Goal: Information Seeking & Learning: Learn about a topic

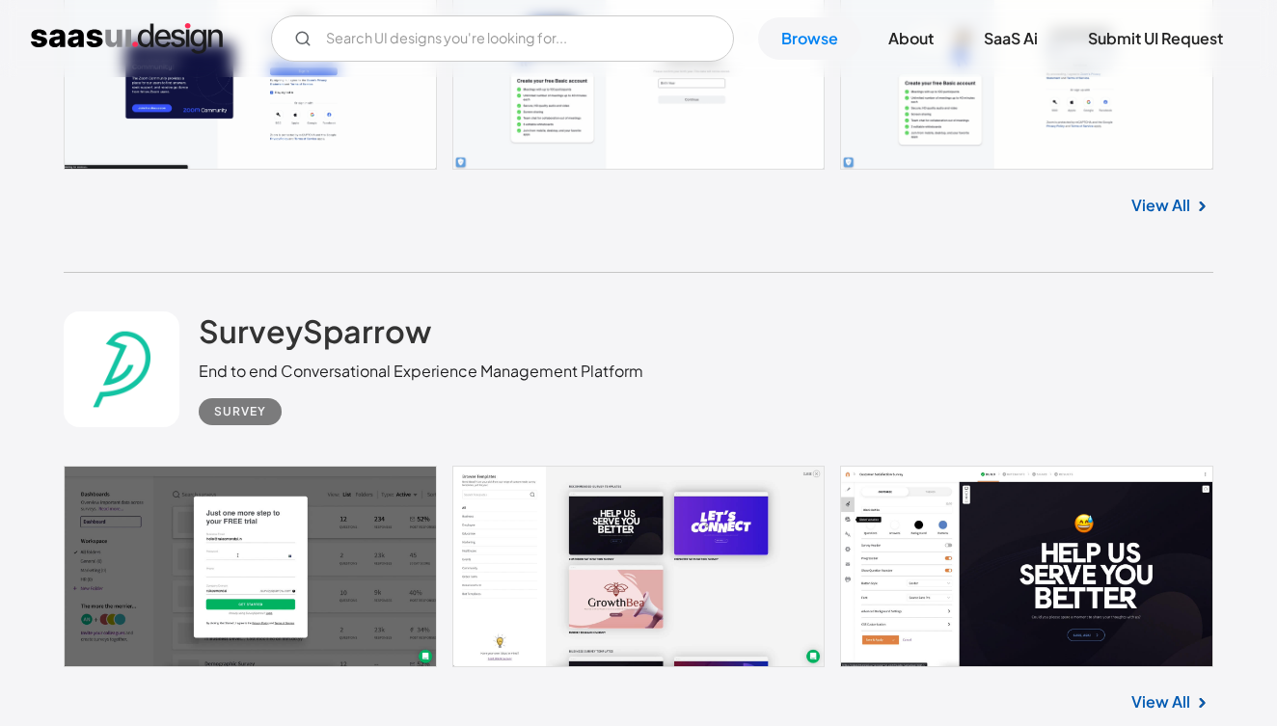
scroll to position [1790, 0]
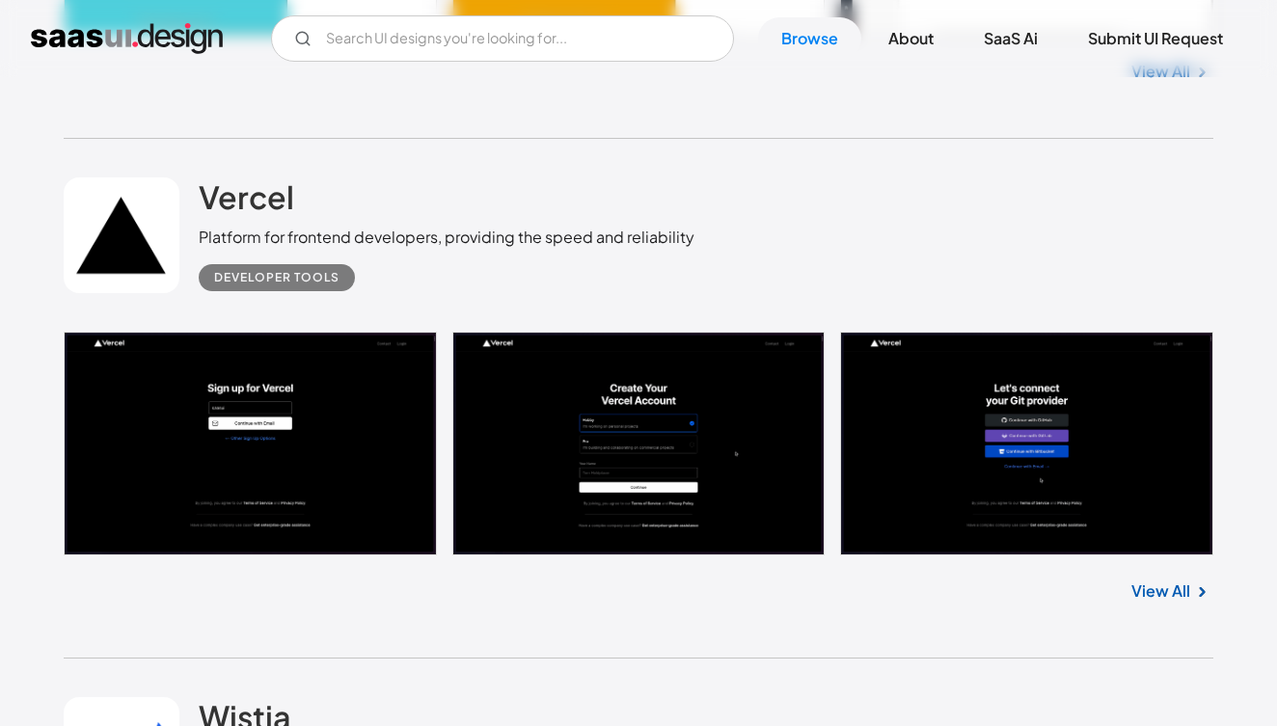
scroll to position [3537, 0]
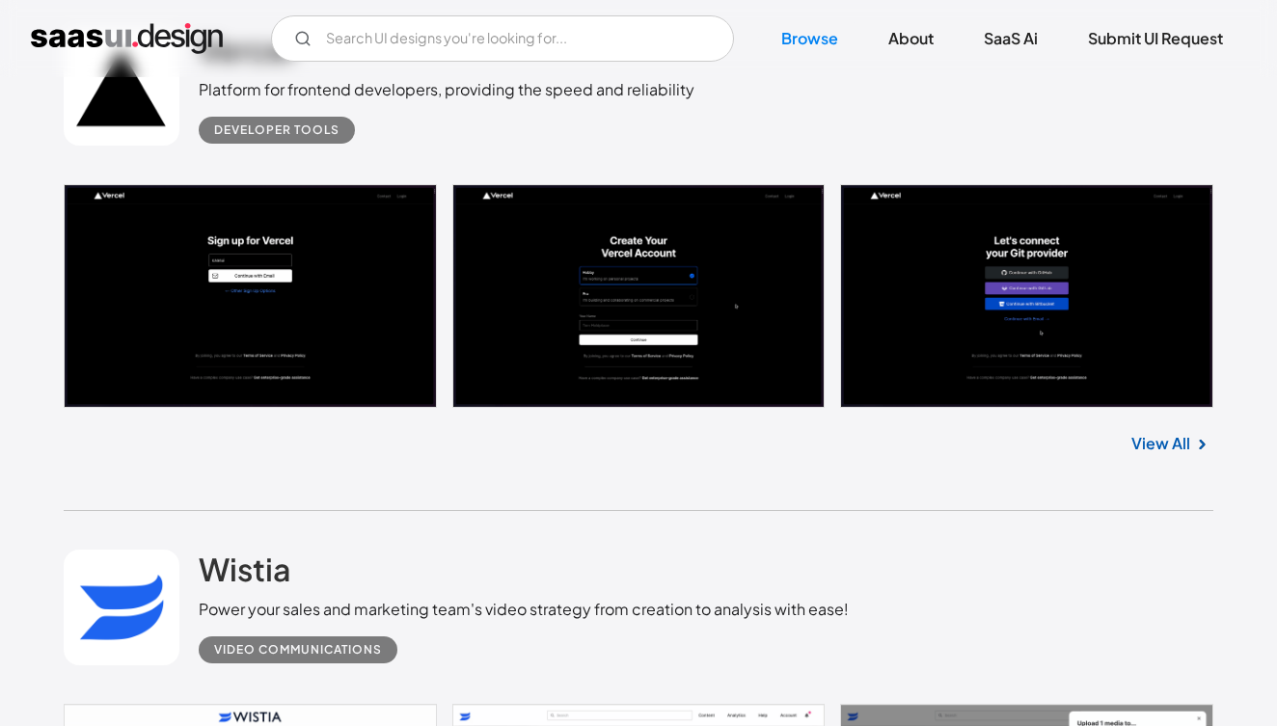
click at [1135, 450] on link "View All" at bounding box center [1160, 443] width 59 height 23
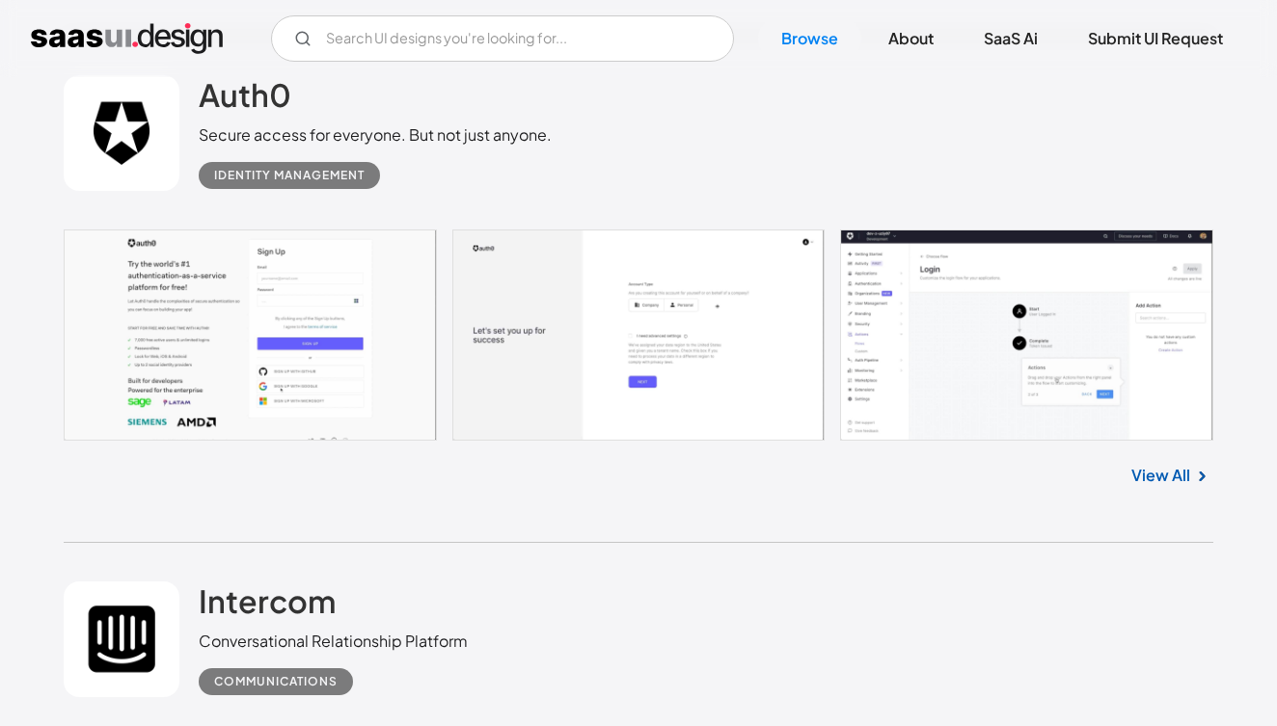
scroll to position [7079, 0]
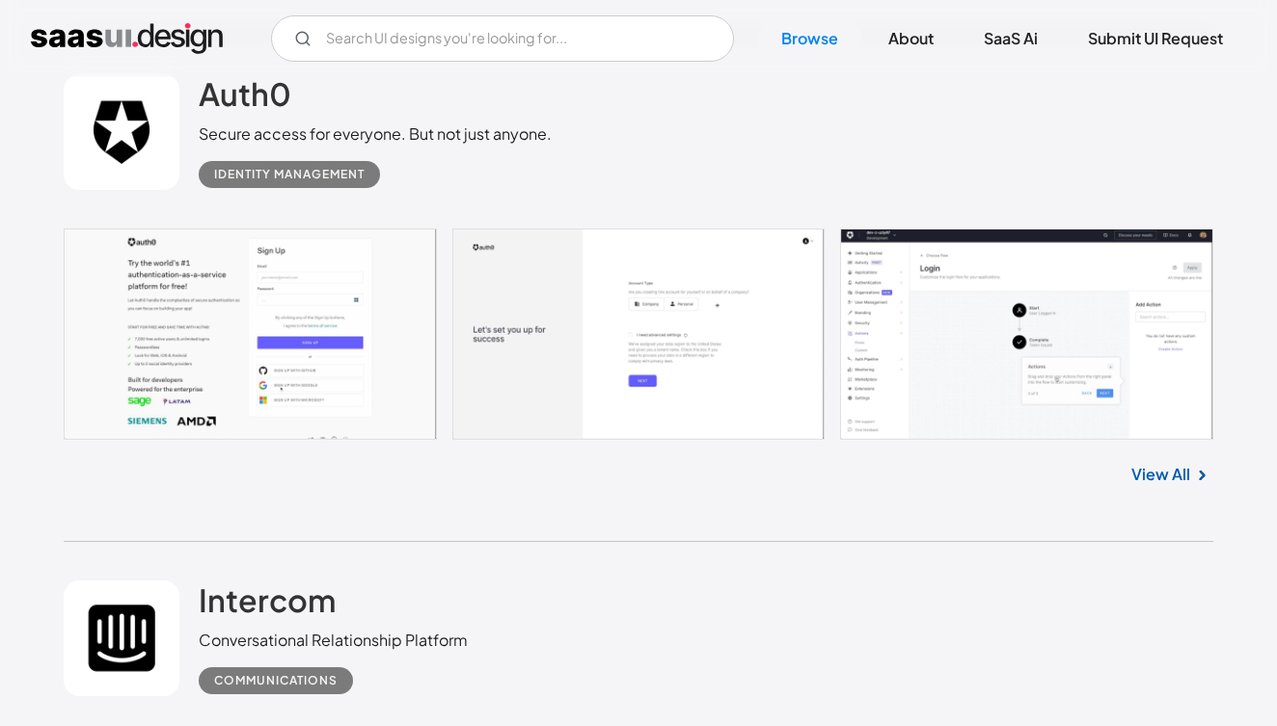
click at [268, 344] on link at bounding box center [638, 333] width 1149 height 210
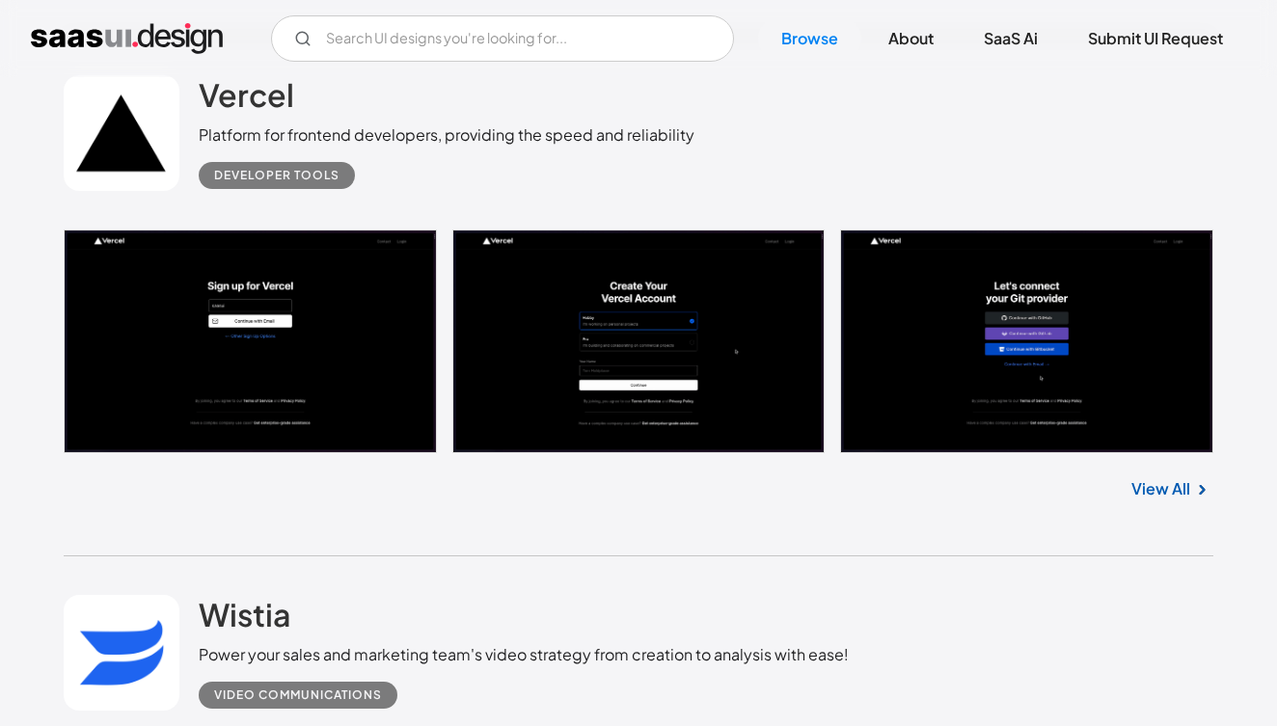
scroll to position [3489, 0]
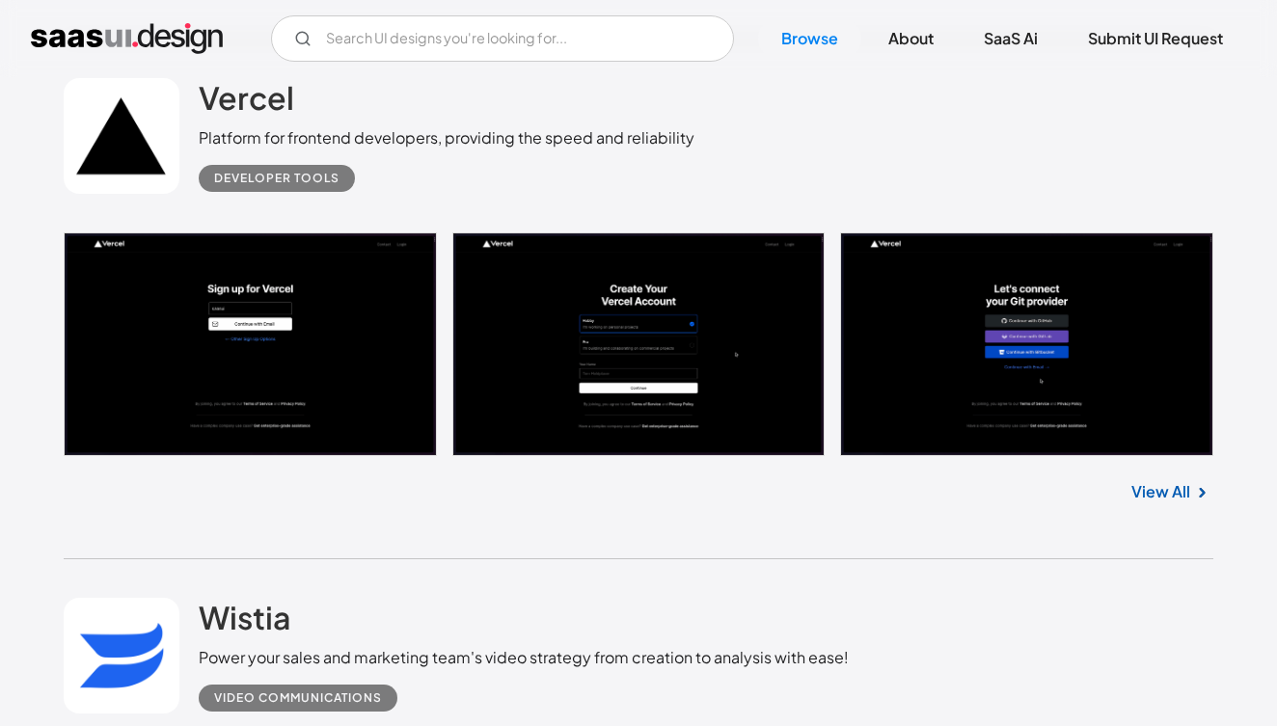
click at [309, 343] on link at bounding box center [638, 344] width 1149 height 224
click at [929, 1] on div "V7 Labs Gen AI Application Design Best-in-class data labeling tool. GenAI Close…" at bounding box center [638, 38] width 1277 height 77
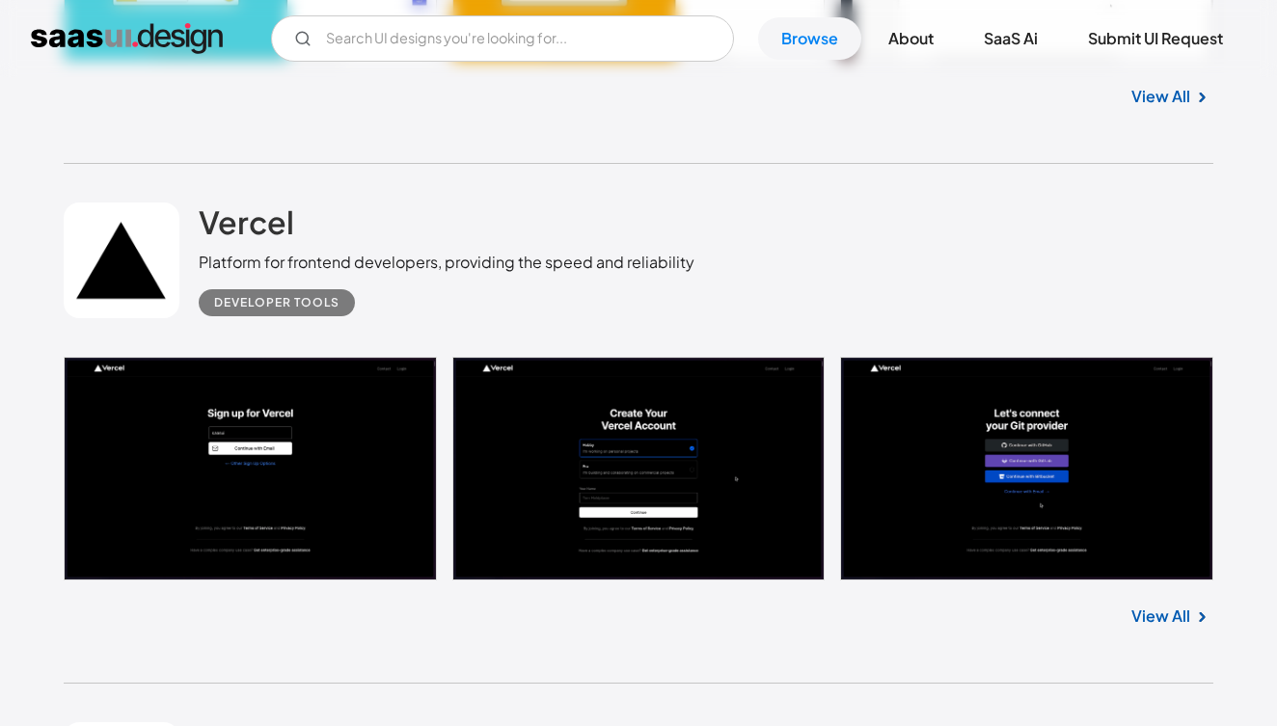
scroll to position [3326, 0]
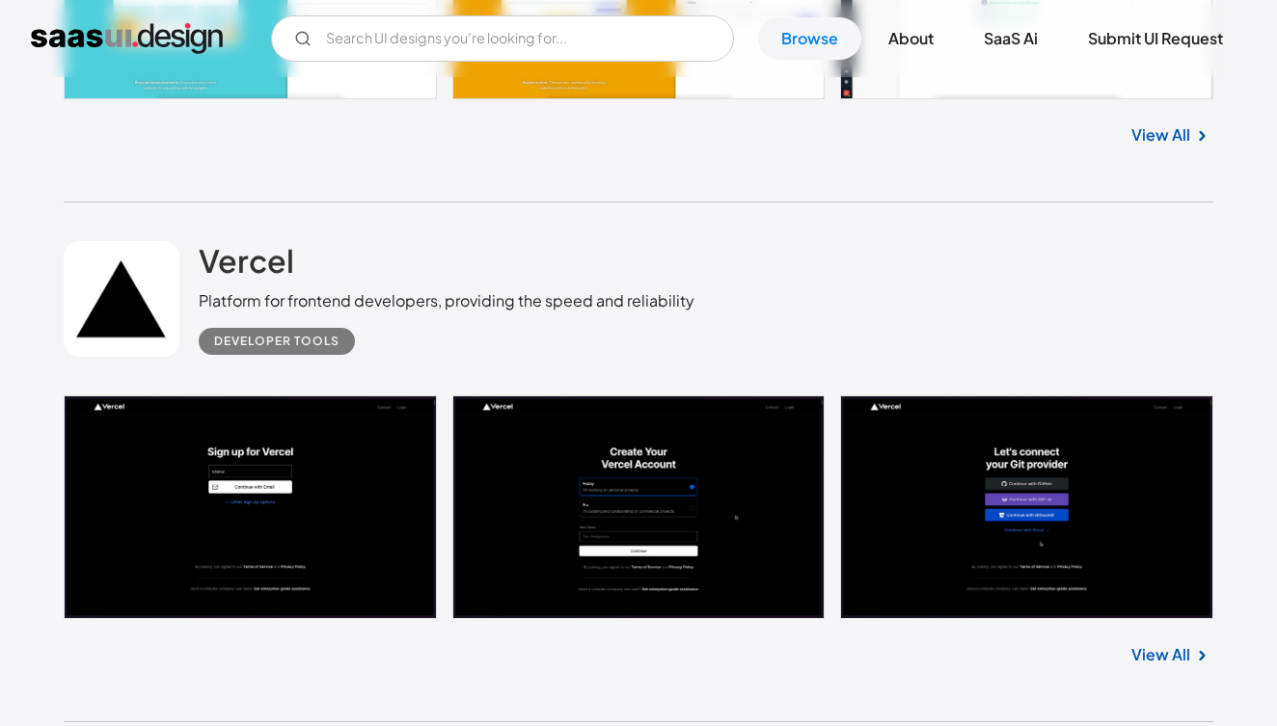
click at [320, 339] on div "Developer tools" at bounding box center [276, 341] width 125 height 23
click at [278, 348] on div "Developer tools" at bounding box center [276, 341] width 125 height 23
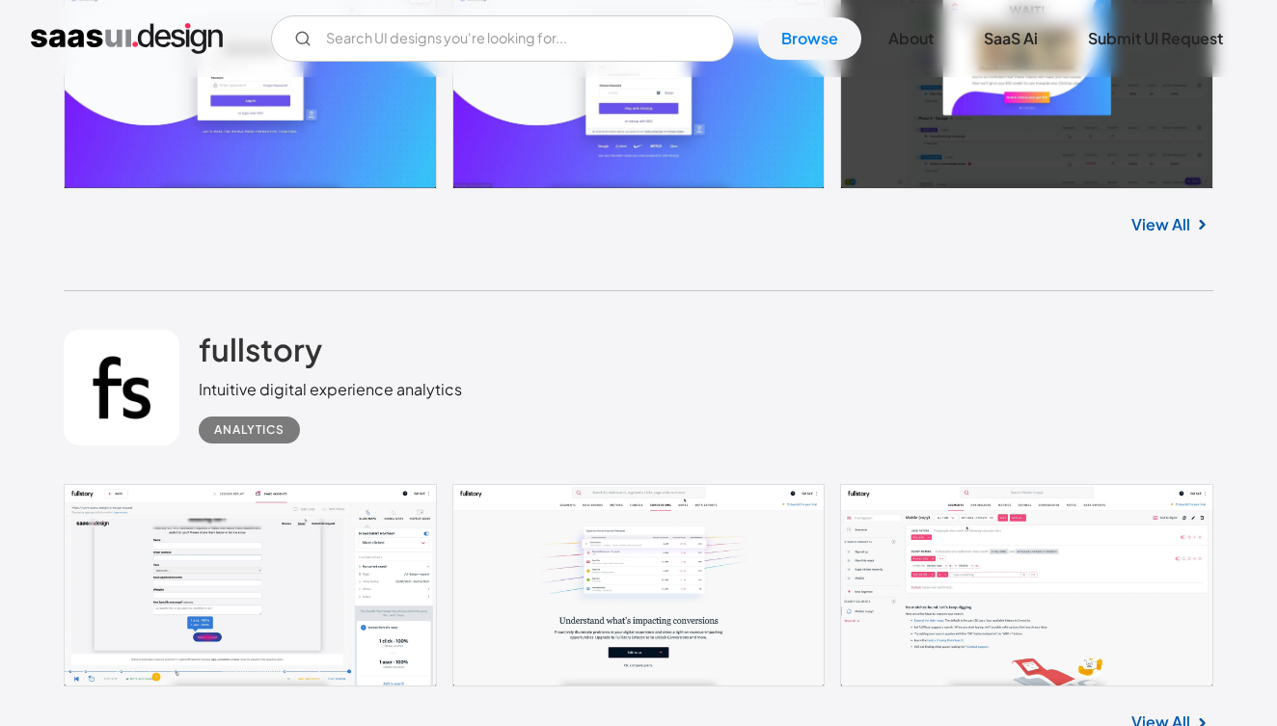
scroll to position [11578, 0]
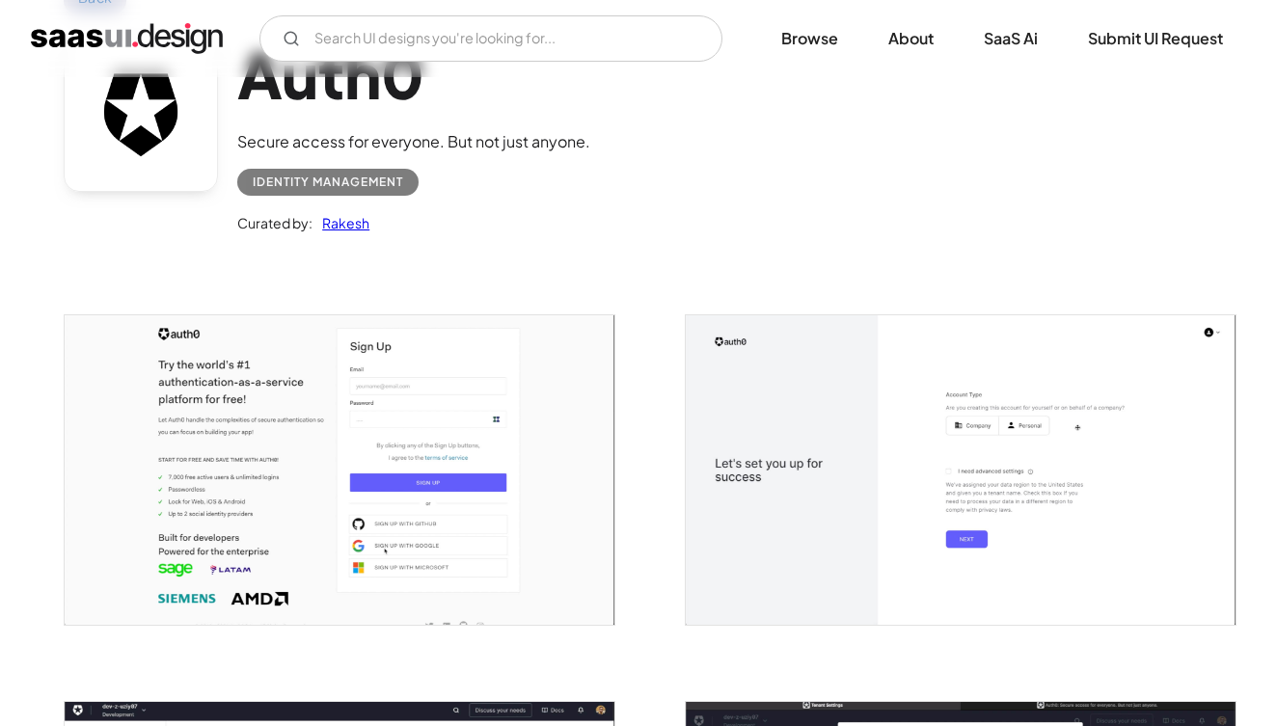
scroll to position [40, 0]
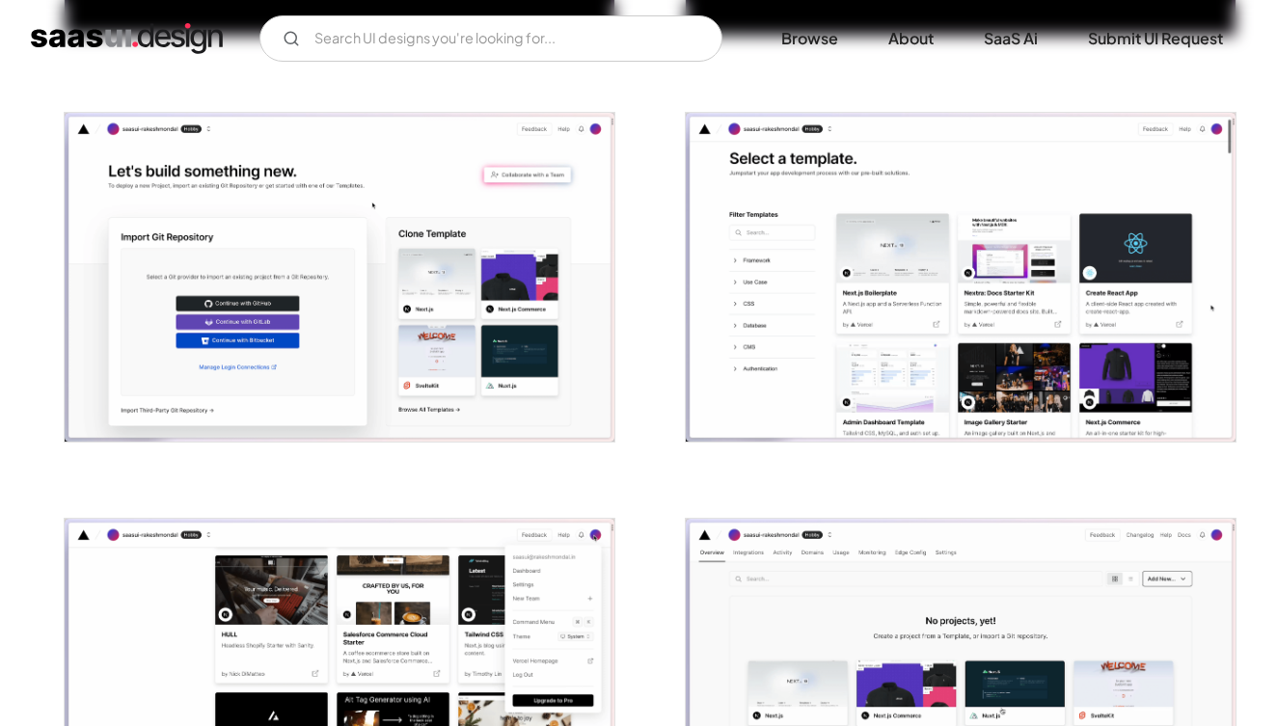
scroll to position [1173, 0]
